Goal: Communication & Community: Participate in discussion

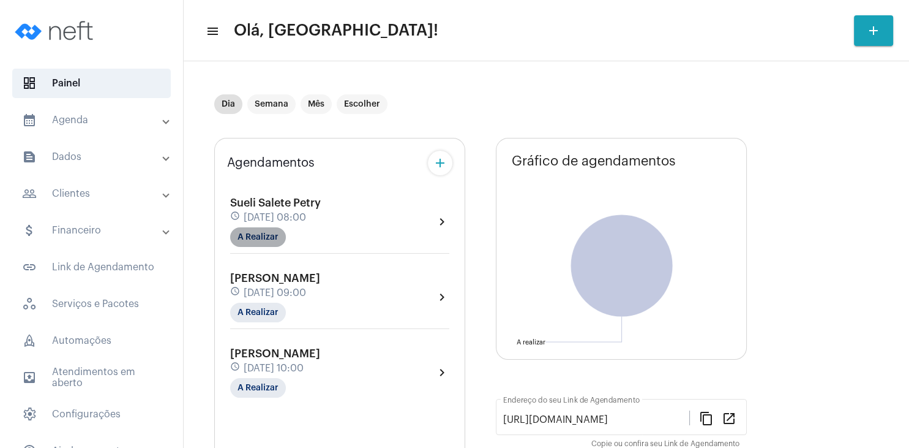
click at [254, 232] on mat-chip "A Realizar" at bounding box center [258, 237] width 56 height 20
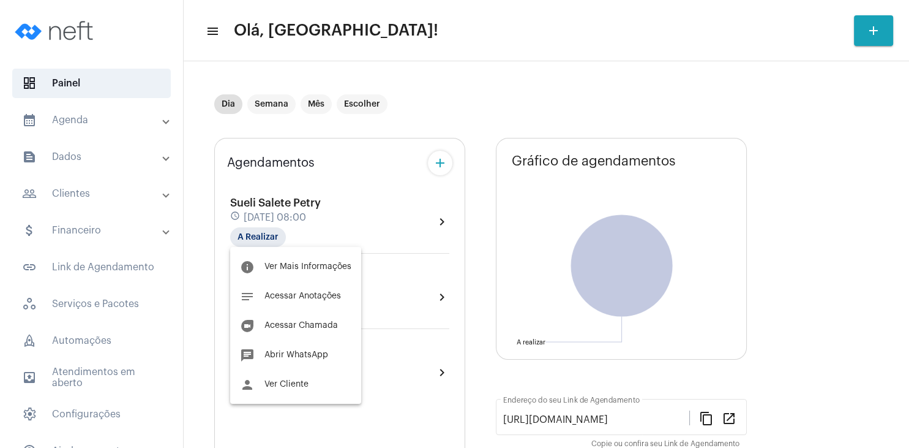
click at [837, 268] on div at bounding box center [454, 224] width 909 height 448
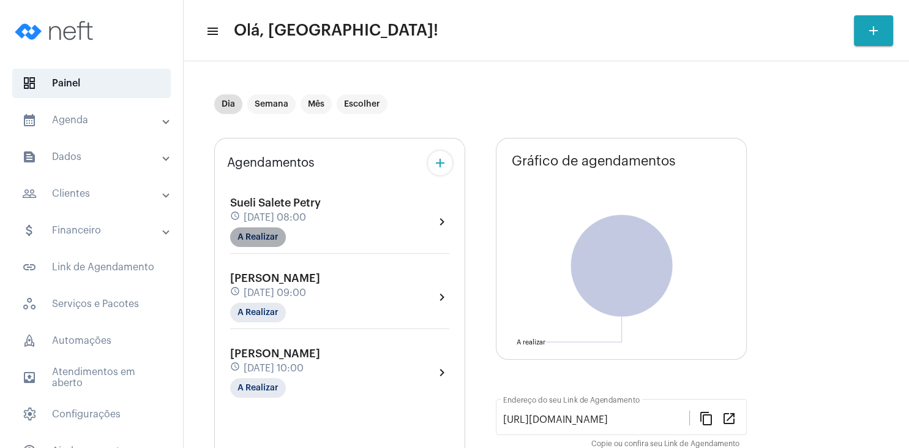
click at [265, 241] on mat-chip "A Realizar" at bounding box center [258, 237] width 56 height 20
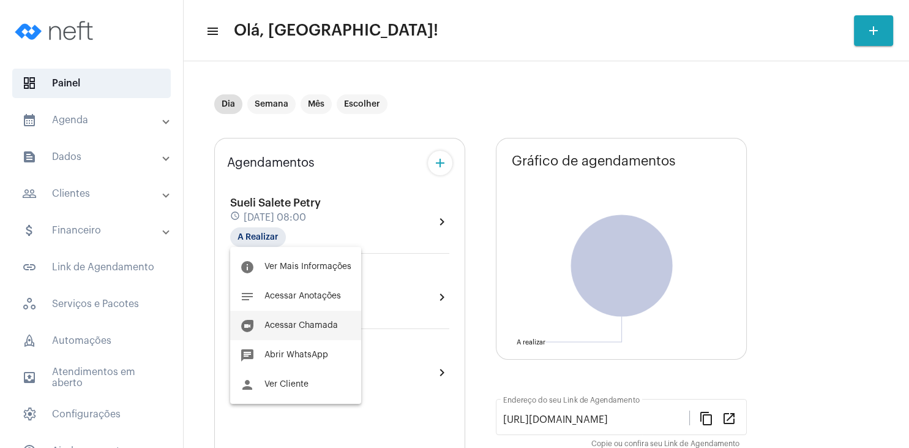
click at [305, 325] on span "Acessar Chamada" at bounding box center [301, 325] width 73 height 9
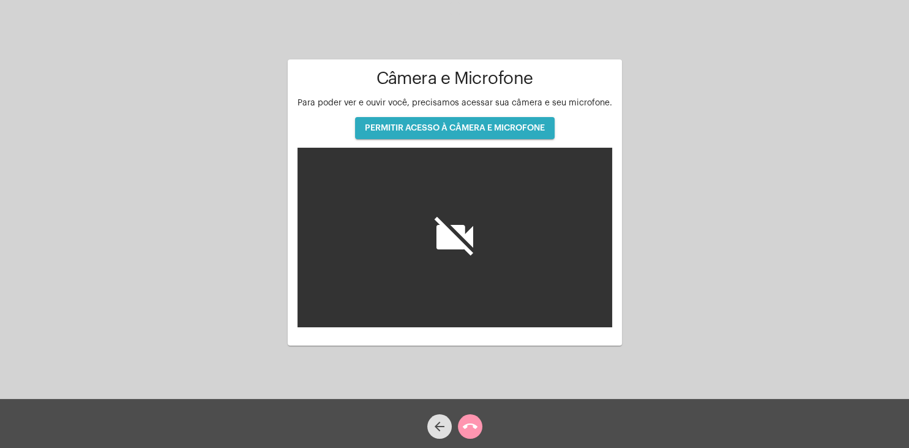
click at [427, 129] on span "PERMITIR ACESSO À CÂMERA E MICROFONE" at bounding box center [455, 128] width 180 height 9
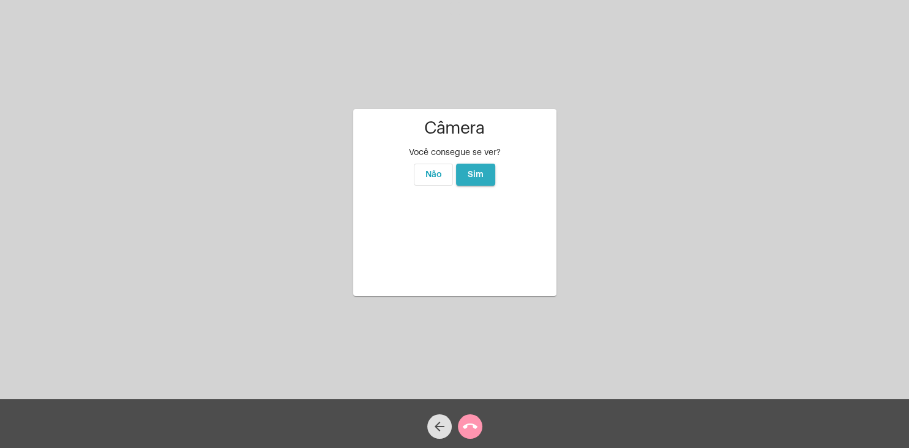
click at [471, 170] on span "Sim" at bounding box center [476, 174] width 16 height 9
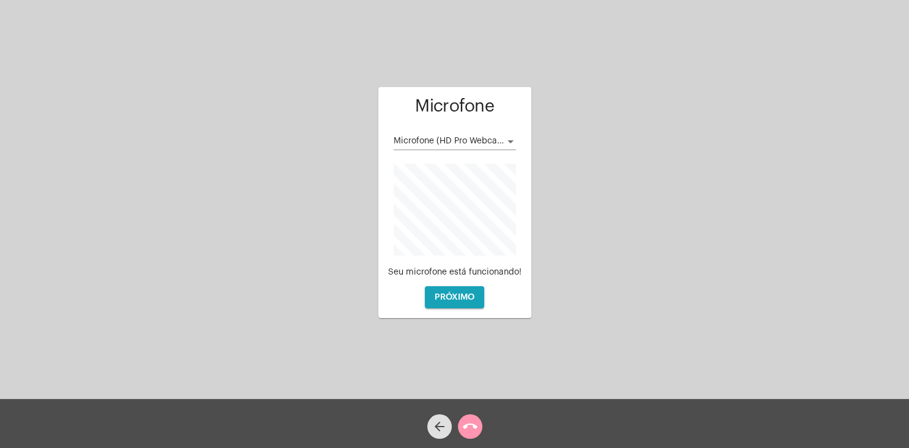
click at [515, 143] on div at bounding box center [510, 142] width 11 height 10
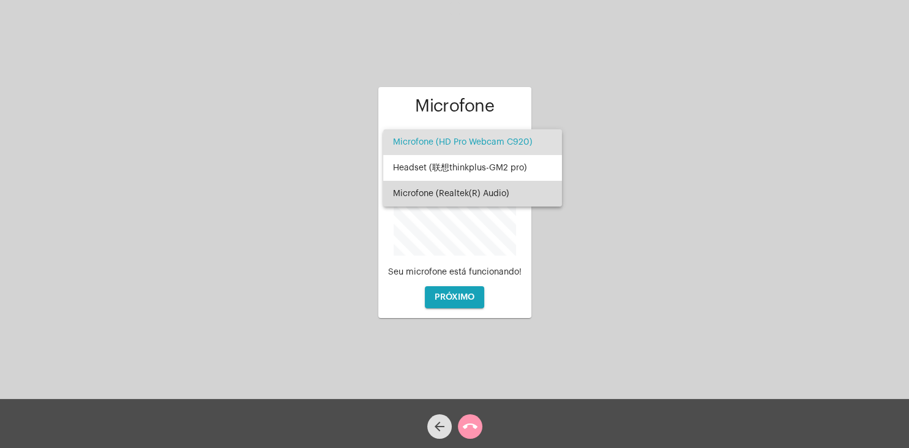
click at [504, 187] on span "Microfone (Realtek(R) Audio)" at bounding box center [472, 194] width 159 height 26
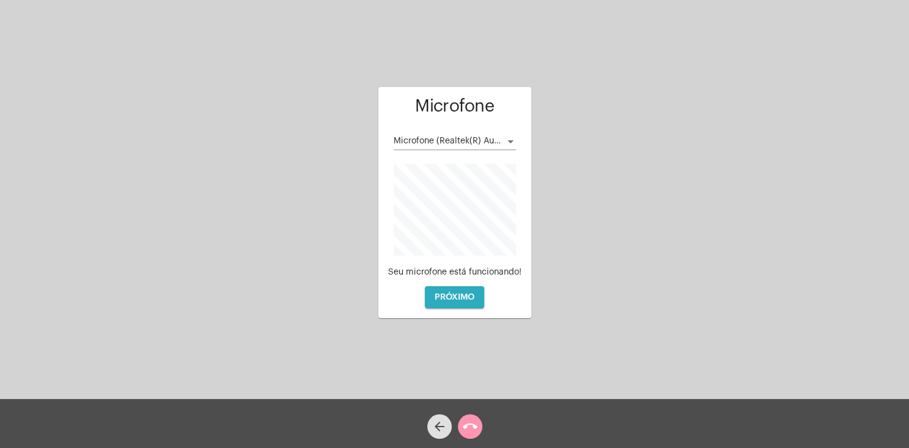
click at [464, 296] on span "PRÓXIMO" at bounding box center [455, 297] width 40 height 9
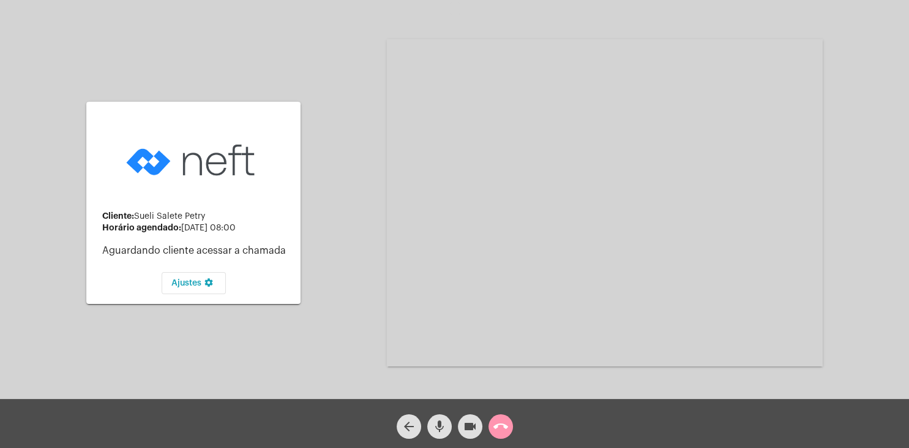
click at [445, 427] on mat-icon "mic" at bounding box center [439, 426] width 15 height 15
click at [435, 431] on mat-icon "mic_off" at bounding box center [439, 426] width 15 height 15
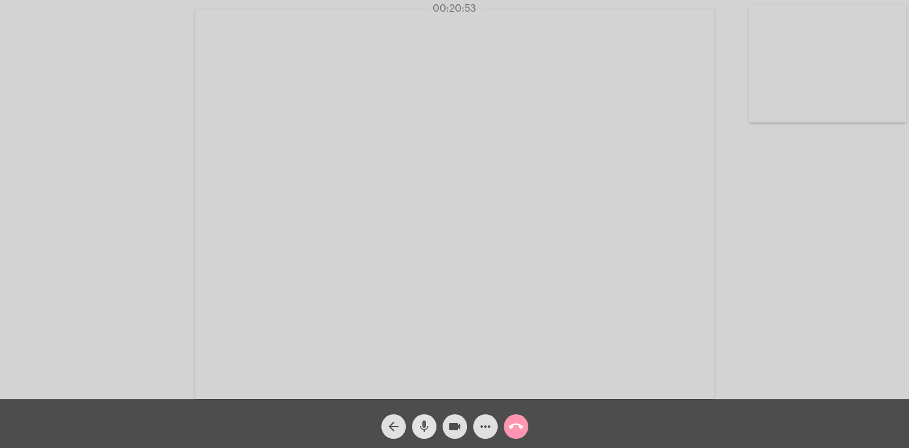
click at [417, 426] on button "mic" at bounding box center [424, 426] width 24 height 24
click at [425, 433] on mat-icon "mic_off" at bounding box center [424, 426] width 15 height 15
